Goal: Task Accomplishment & Management: Manage account settings

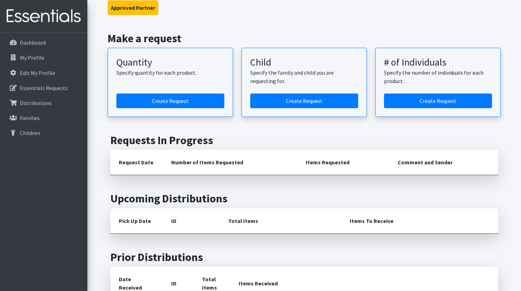
scroll to position [39, 0]
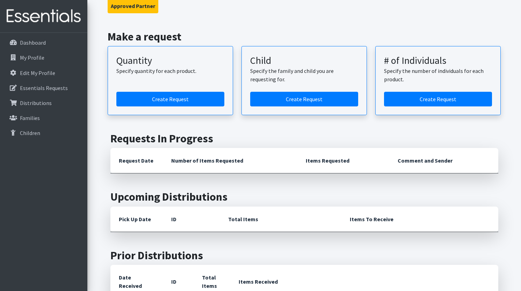
click at [226, 161] on th "Number of Items Requested" at bounding box center [230, 161] width 135 height 26
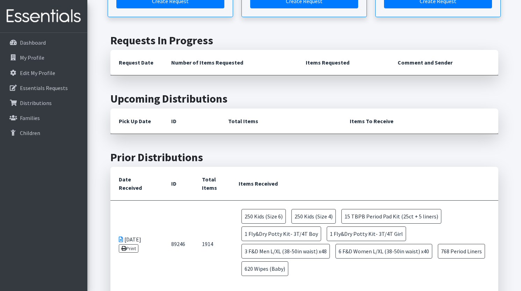
scroll to position [173, 0]
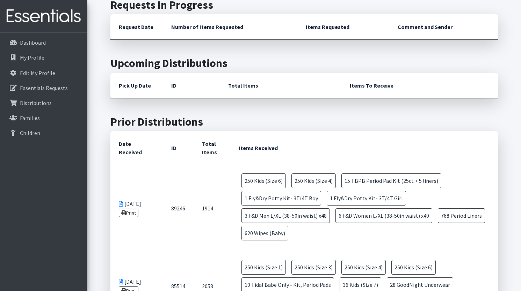
click at [244, 148] on th "Items Received" at bounding box center [364, 148] width 268 height 34
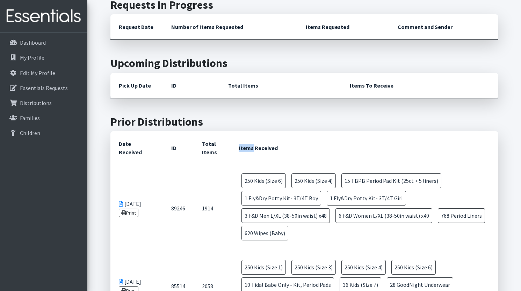
click at [244, 148] on th "Items Received" at bounding box center [364, 148] width 268 height 34
click at [246, 149] on th "Items Received" at bounding box center [364, 148] width 268 height 34
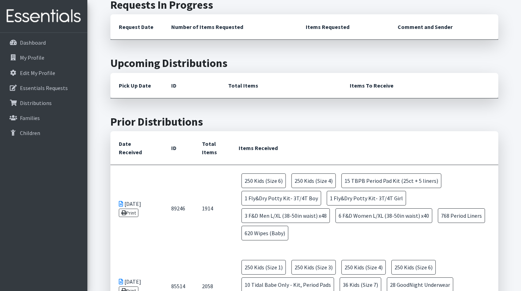
click at [246, 149] on th "Items Received" at bounding box center [364, 148] width 268 height 34
click at [32, 91] on p "Essentials Requests" at bounding box center [44, 88] width 48 height 7
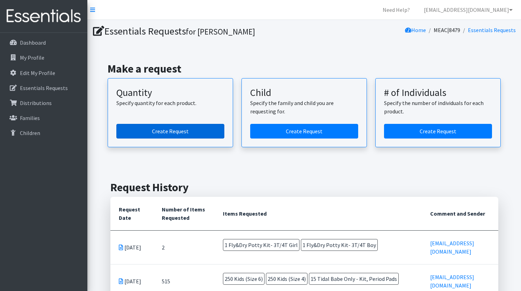
click at [170, 128] on link "Create Request" at bounding box center [170, 131] width 108 height 15
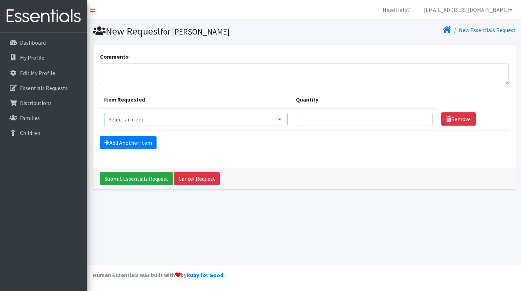
click at [164, 118] on select "Select an item F&D Men L/XL (38-50in waist) x48 F&D Men S/M (28-40in waist) x56…" at bounding box center [195, 119] width 183 height 13
click at [39, 42] on p "Dashboard" at bounding box center [33, 42] width 26 height 7
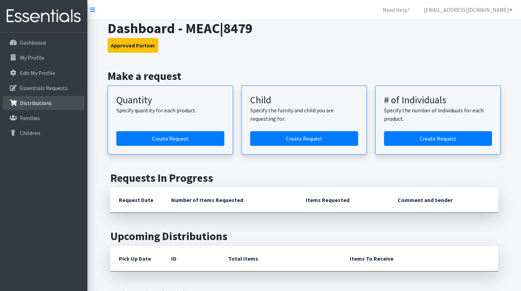
click at [36, 102] on p "Distributions" at bounding box center [36, 103] width 32 height 7
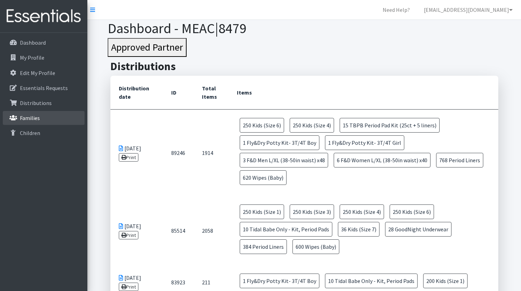
click at [35, 120] on p "Families" at bounding box center [30, 118] width 20 height 7
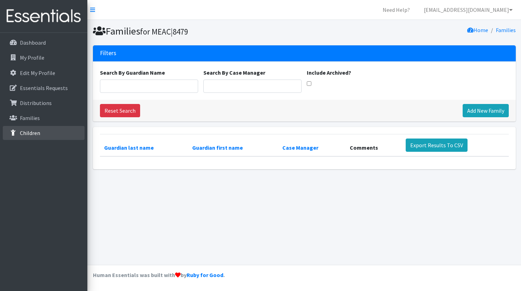
click at [35, 131] on p "Children" at bounding box center [30, 133] width 20 height 7
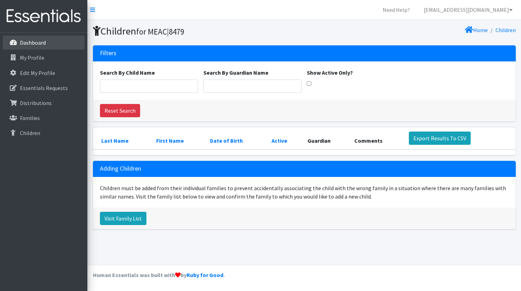
click at [30, 49] on link "Dashboard" at bounding box center [44, 43] width 82 height 14
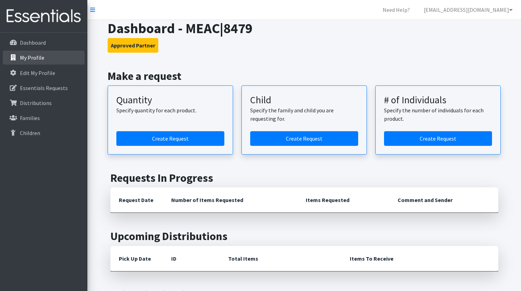
click at [30, 57] on p "My Profile" at bounding box center [32, 57] width 24 height 7
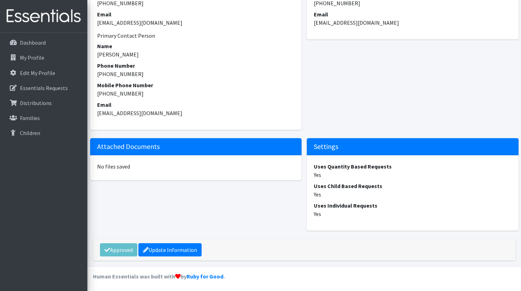
scroll to position [326, 0]
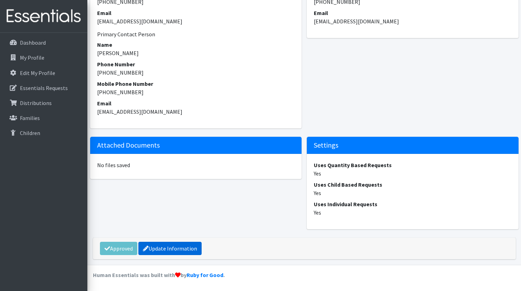
click at [167, 248] on link "Update Information" at bounding box center [169, 248] width 63 height 13
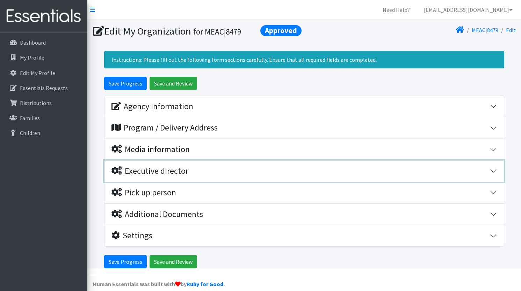
click at [209, 174] on div "Executive director" at bounding box center [300, 171] width 379 height 10
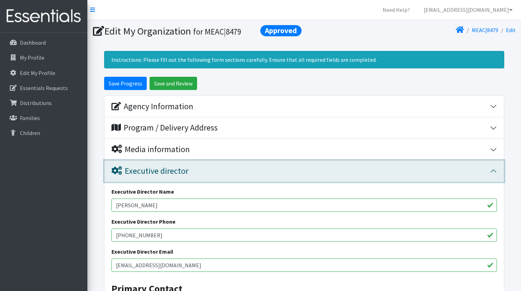
click at [209, 174] on div "Executive director" at bounding box center [300, 171] width 379 height 10
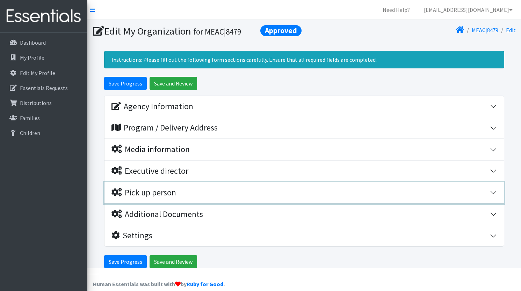
click at [206, 191] on div "Pick up person" at bounding box center [300, 193] width 379 height 10
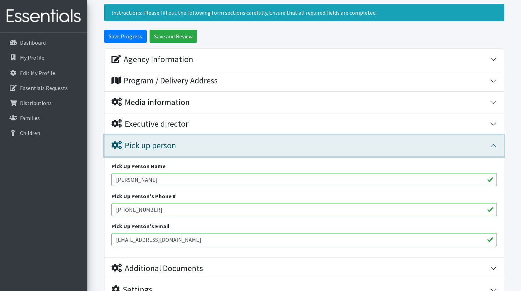
scroll to position [59, 0]
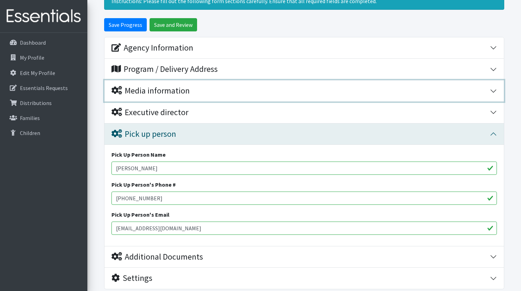
click at [209, 84] on button "Media information" at bounding box center [304, 90] width 399 height 21
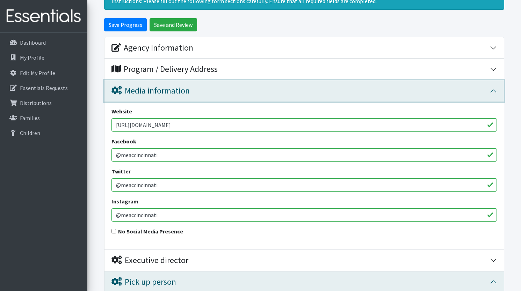
click at [212, 94] on div "Media information" at bounding box center [300, 91] width 379 height 10
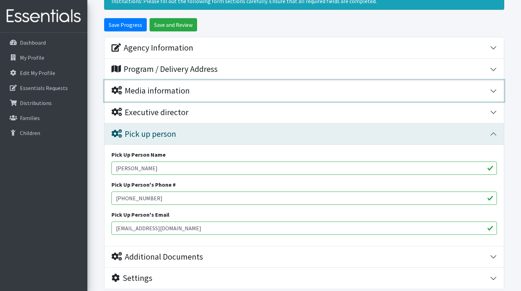
scroll to position [110, 0]
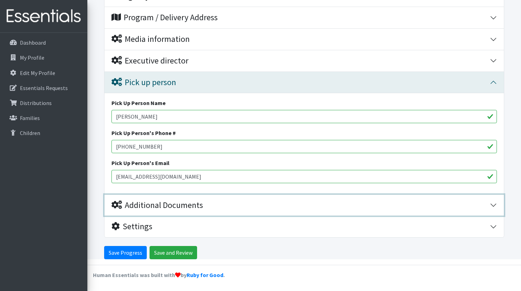
click at [178, 208] on div "Additional Documents" at bounding box center [157, 206] width 92 height 10
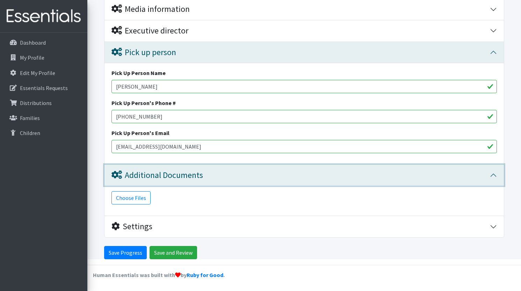
click at [182, 181] on button "Additional Documents" at bounding box center [304, 175] width 399 height 21
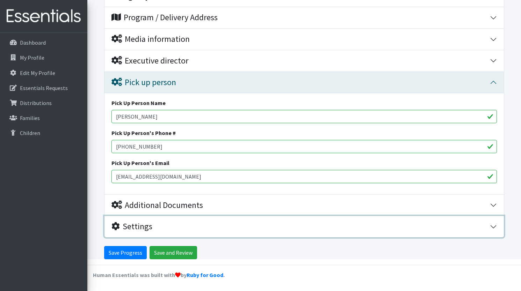
click at [166, 226] on div "Settings" at bounding box center [300, 227] width 379 height 10
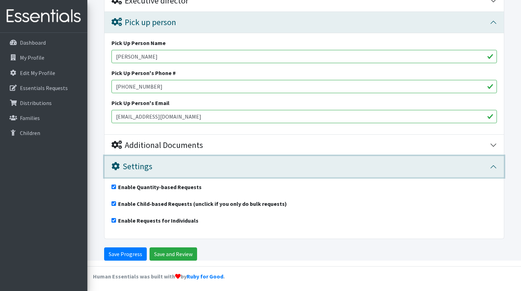
scroll to position [172, 0]
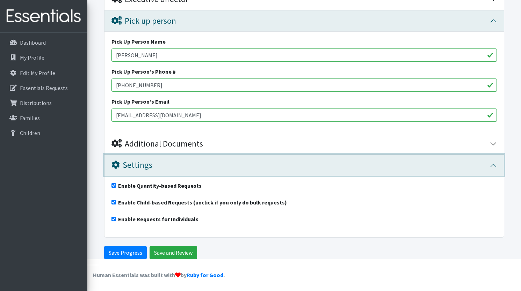
click at [189, 168] on div "Settings" at bounding box center [300, 165] width 379 height 10
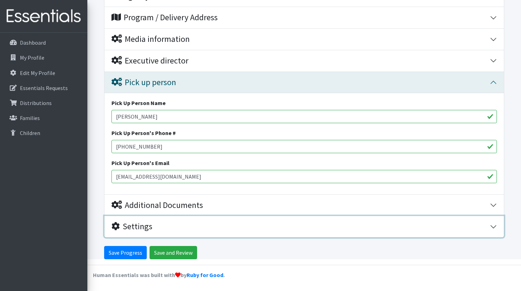
scroll to position [110, 0]
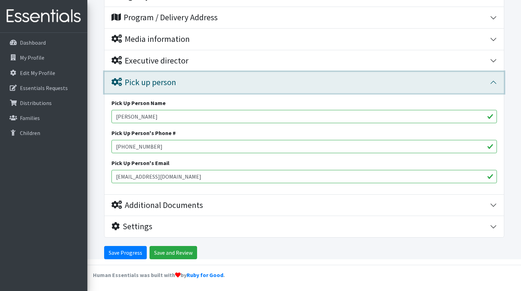
click at [218, 77] on button "Pick up person" at bounding box center [304, 82] width 399 height 21
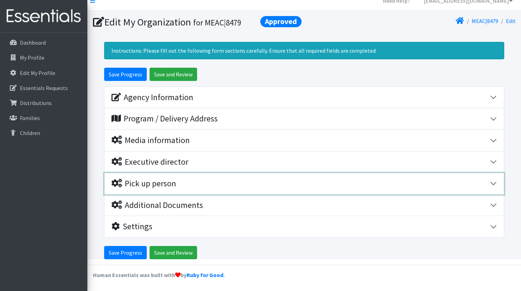
scroll to position [0, 0]
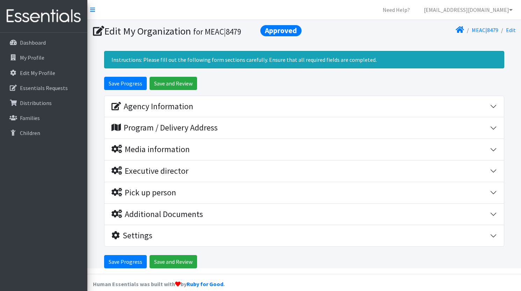
click at [159, 44] on section "Edit My Organization Approved for MEAC|8479 MEAC|8479 Edit" at bounding box center [304, 33] width 434 height 26
click at [193, 57] on div "Instructions: Please fill out the following form sections carefully. Ensure tha…" at bounding box center [304, 59] width 400 height 17
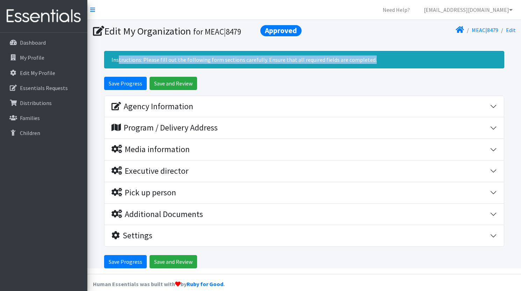
click at [193, 57] on div "Instructions: Please fill out the following form sections carefully. Ensure tha…" at bounding box center [304, 59] width 400 height 17
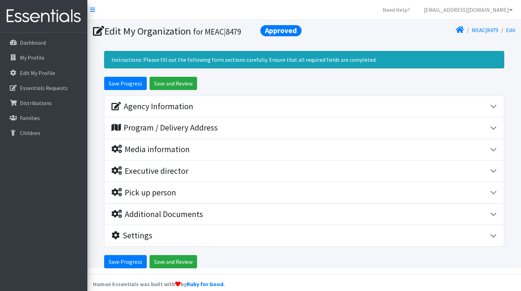
click at [206, 59] on div "Instructions: Please fill out the following form sections carefully. Ensure tha…" at bounding box center [304, 59] width 400 height 17
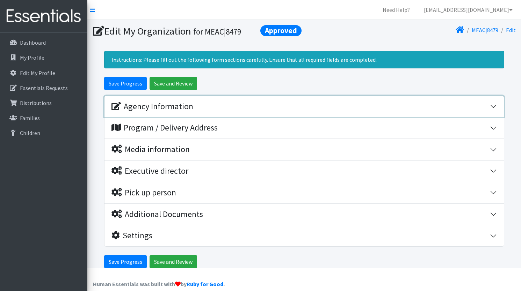
click at [208, 107] on div "Agency Information" at bounding box center [300, 107] width 379 height 10
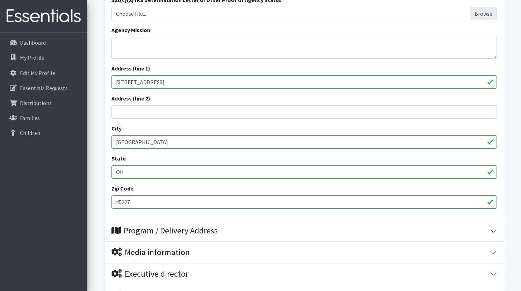
scroll to position [216, 0]
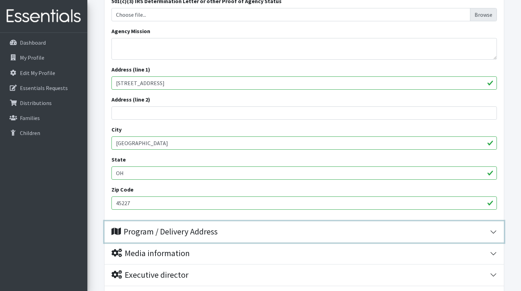
click at [216, 236] on div "Program / Delivery Address" at bounding box center [164, 232] width 106 height 10
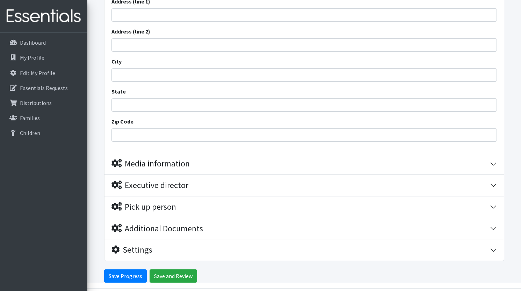
scroll to position [478, 0]
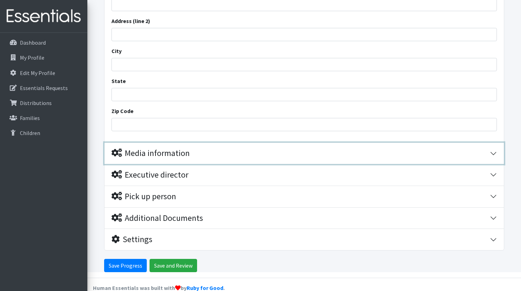
click at [216, 156] on div "Media information" at bounding box center [300, 154] width 379 height 10
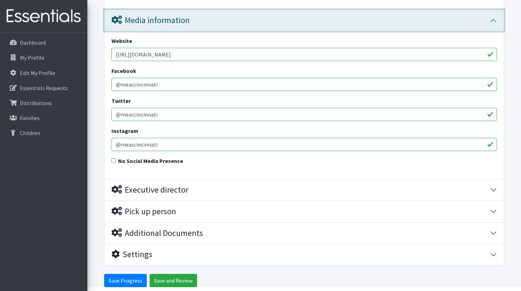
scroll to position [626, 0]
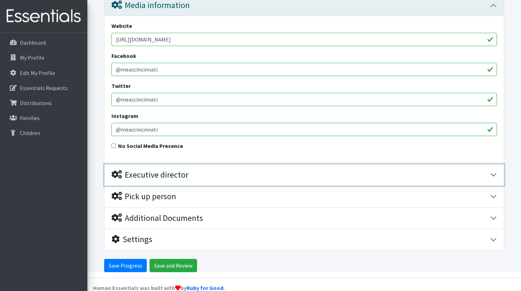
click at [216, 173] on div "Executive director" at bounding box center [300, 175] width 379 height 10
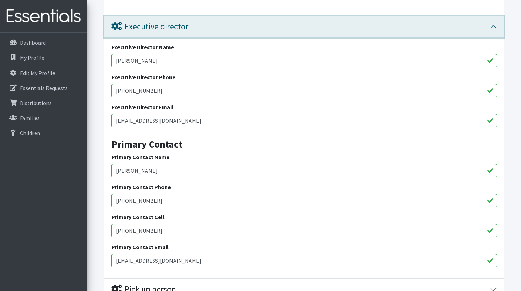
scroll to position [880, 0]
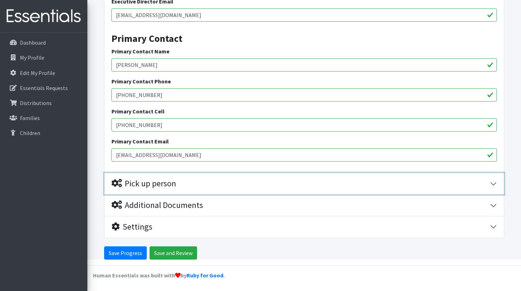
click at [211, 186] on div "Pick up person" at bounding box center [300, 184] width 379 height 10
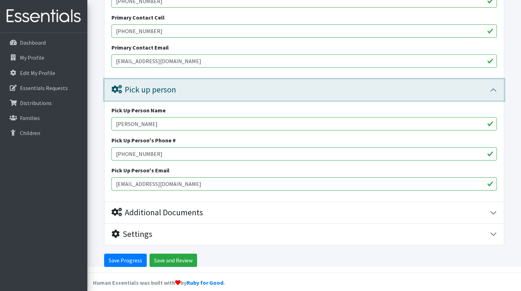
scroll to position [982, 0]
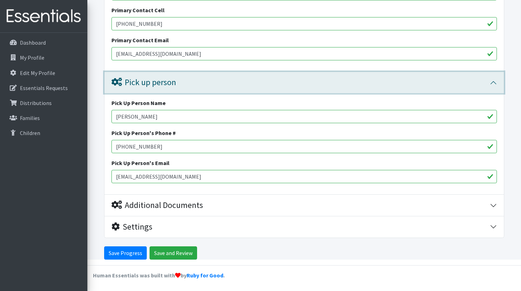
click at [231, 83] on div "Pick up person" at bounding box center [300, 83] width 379 height 10
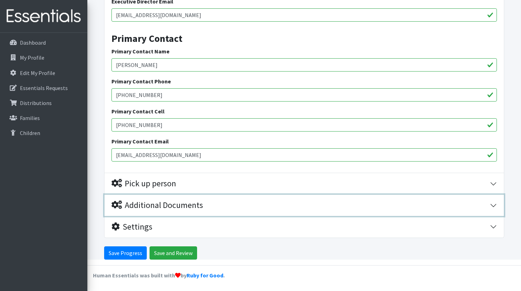
click at [210, 209] on div "Additional Documents" at bounding box center [300, 206] width 379 height 10
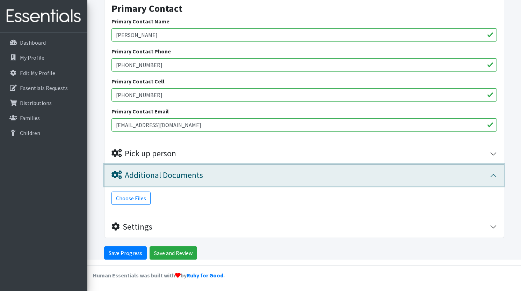
click at [215, 179] on div "Additional Documents" at bounding box center [300, 176] width 379 height 10
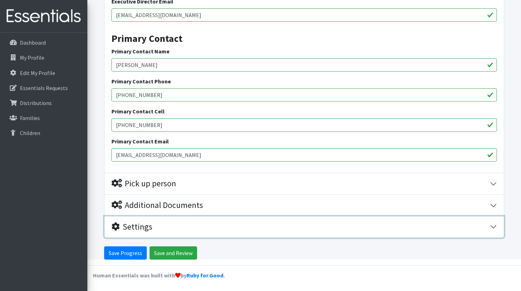
click at [214, 225] on div "Settings" at bounding box center [300, 227] width 379 height 10
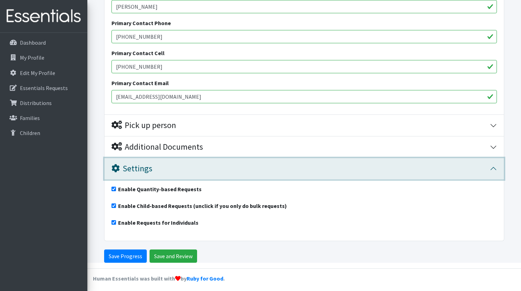
scroll to position [942, 0]
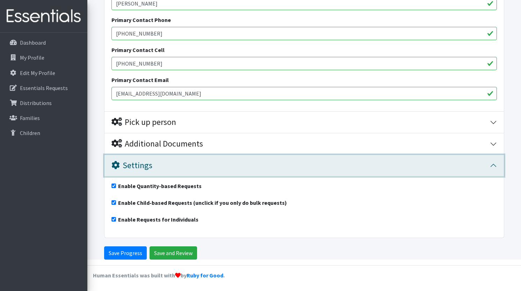
click at [218, 169] on div "Settings" at bounding box center [300, 166] width 379 height 10
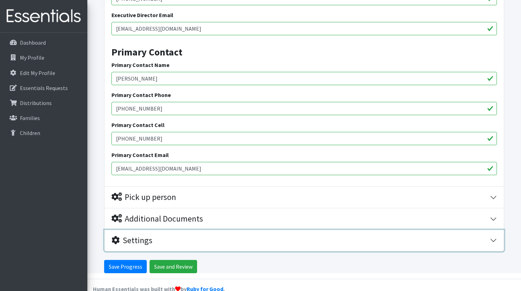
scroll to position [866, 0]
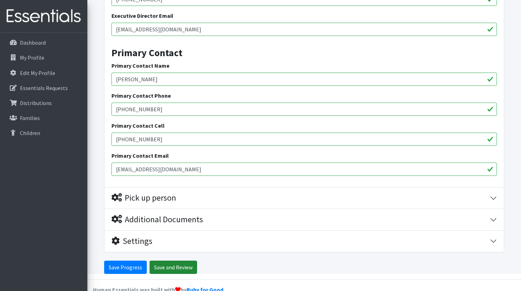
click at [172, 263] on input "Save and Review" at bounding box center [174, 267] width 48 height 13
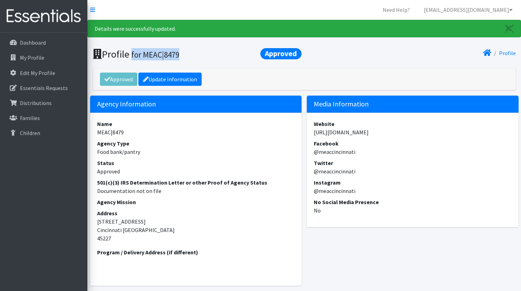
drag, startPoint x: 141, startPoint y: 54, endPoint x: 189, endPoint y: 54, distance: 47.5
click at [179, 54] on small "for MEAC|8479" at bounding box center [155, 55] width 48 height 10
drag, startPoint x: 189, startPoint y: 54, endPoint x: 142, endPoint y: 54, distance: 46.5
click at [142, 54] on small "for MEAC|8479" at bounding box center [155, 55] width 48 height 10
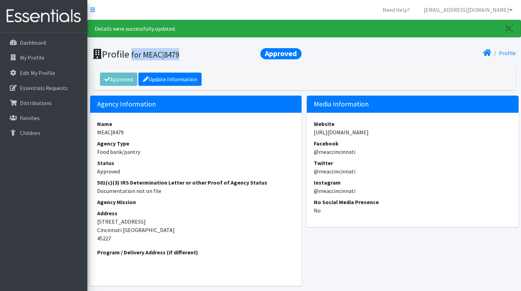
click at [142, 54] on small "for MEAC|8479" at bounding box center [155, 55] width 48 height 10
drag, startPoint x: 141, startPoint y: 54, endPoint x: 193, endPoint y: 56, distance: 51.8
click at [193, 56] on h1 "Profile Approved for MEAC|8479" at bounding box center [197, 54] width 209 height 12
